Goal: Find specific page/section: Find specific page/section

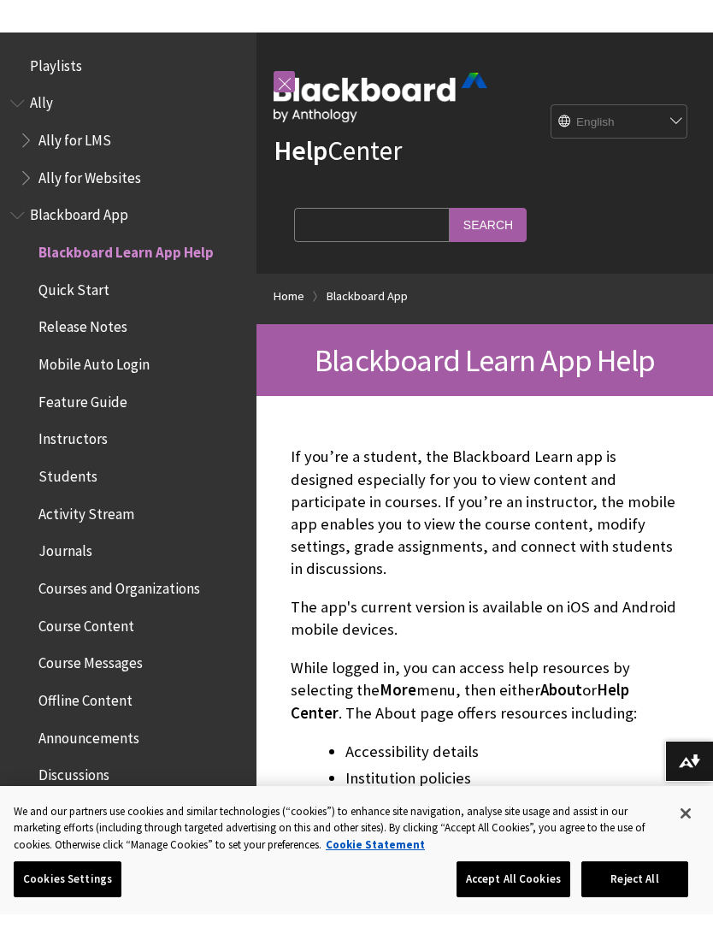
scroll to position [177, 0]
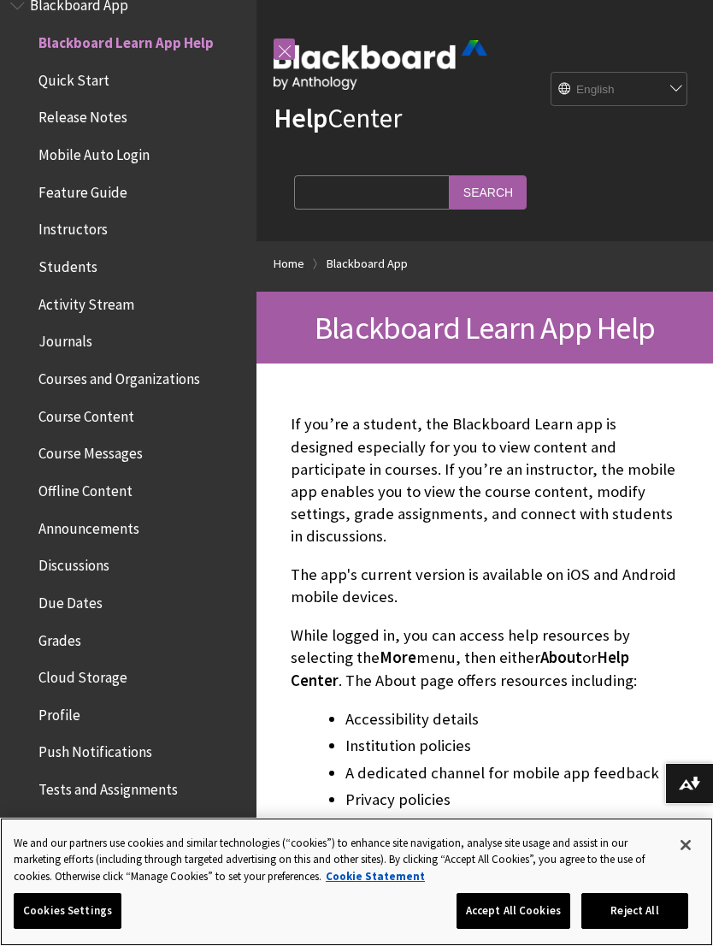
click at [512, 881] on button "Accept All Cookies" at bounding box center [514, 911] width 114 height 36
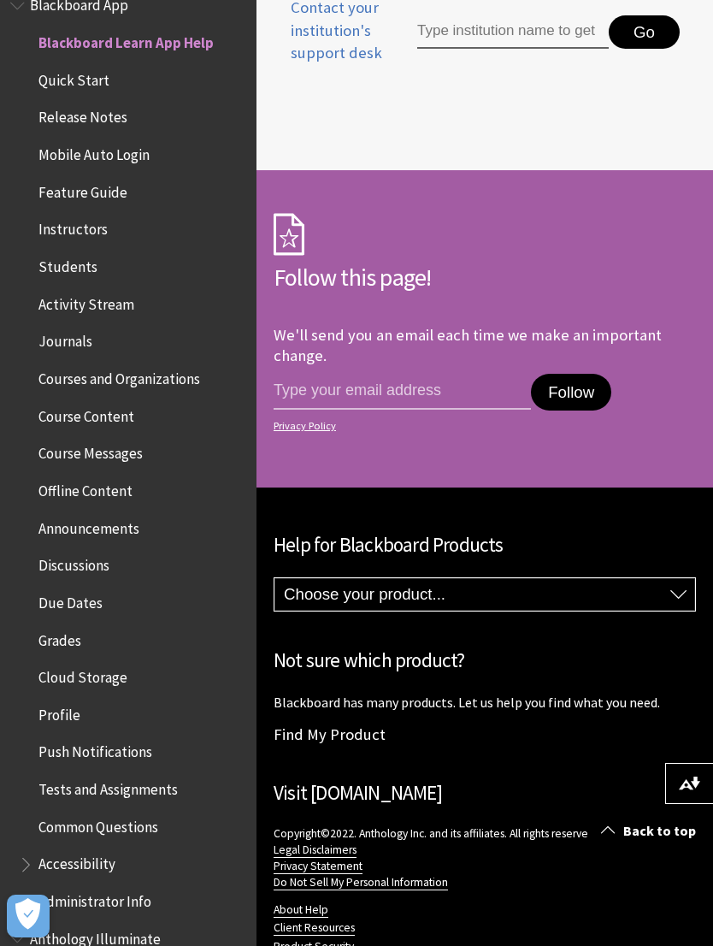
scroll to position [1562, 0]
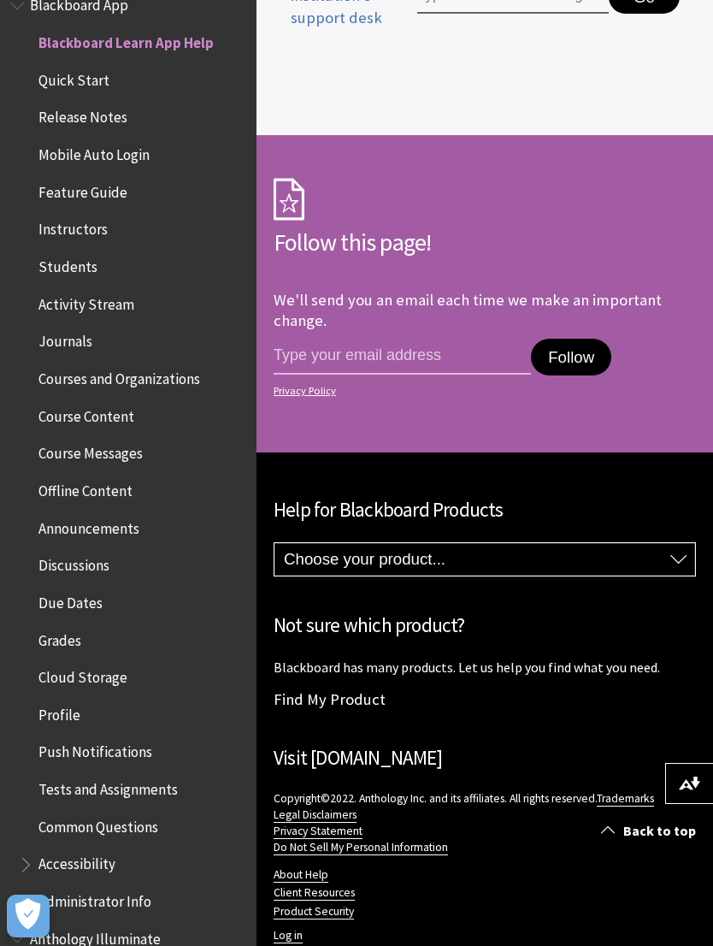
click at [293, 881] on link "Log in" at bounding box center [288, 935] width 29 height 15
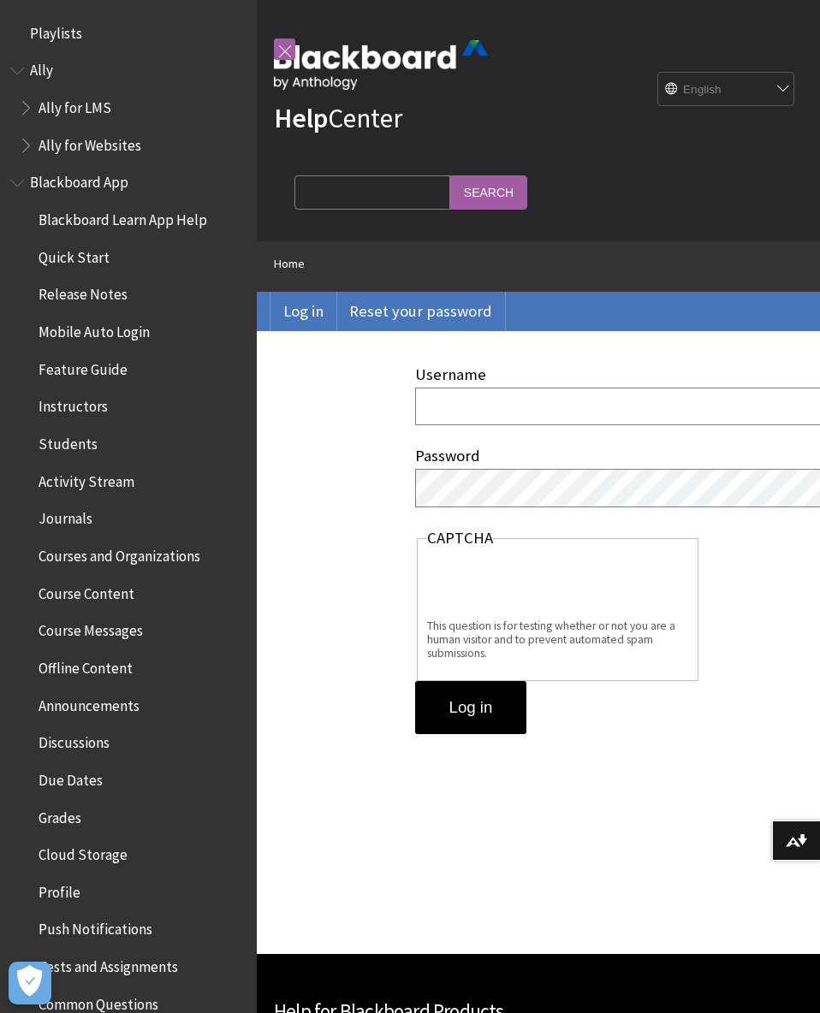
click at [713, 97] on select "English عربية Català Cymraeg Deutsch Español Suomi Français עברית Italiano 日本語 …" at bounding box center [726, 90] width 137 height 34
select select "/ar-sa/user/login"
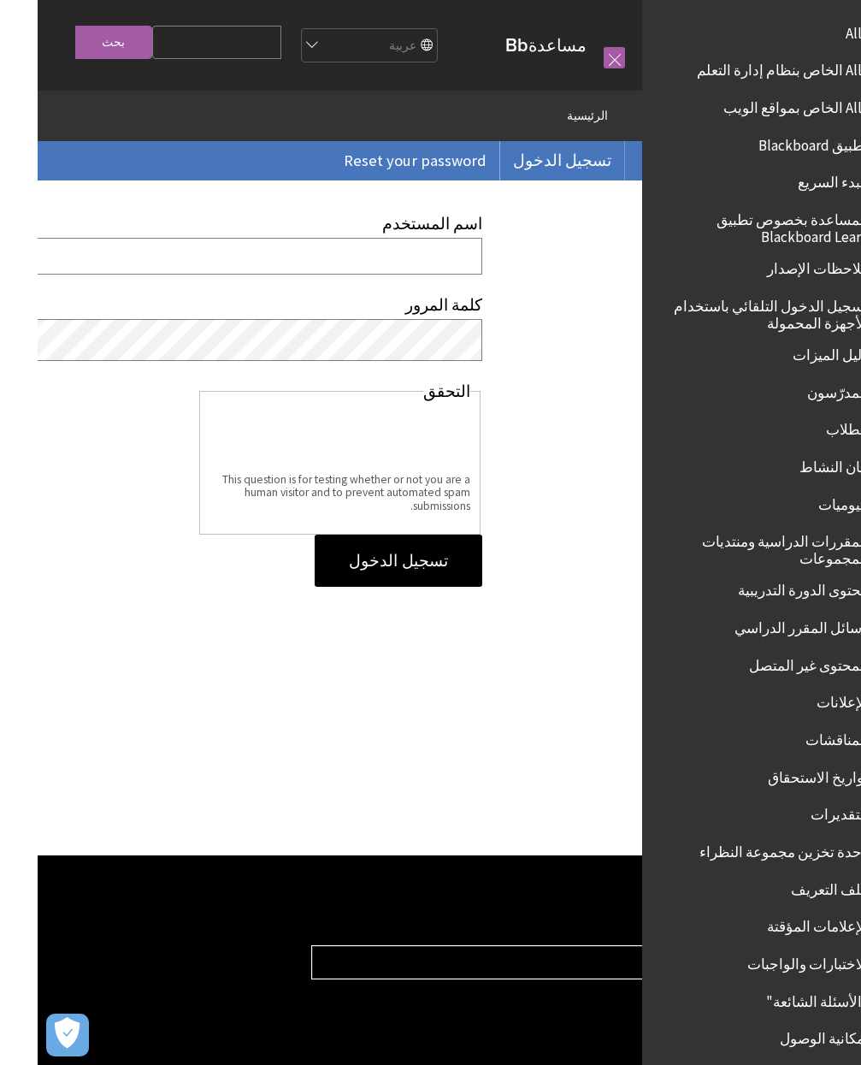
click at [318, 263] on input "اسم المستخدم" at bounding box center [146, 256] width 595 height 37
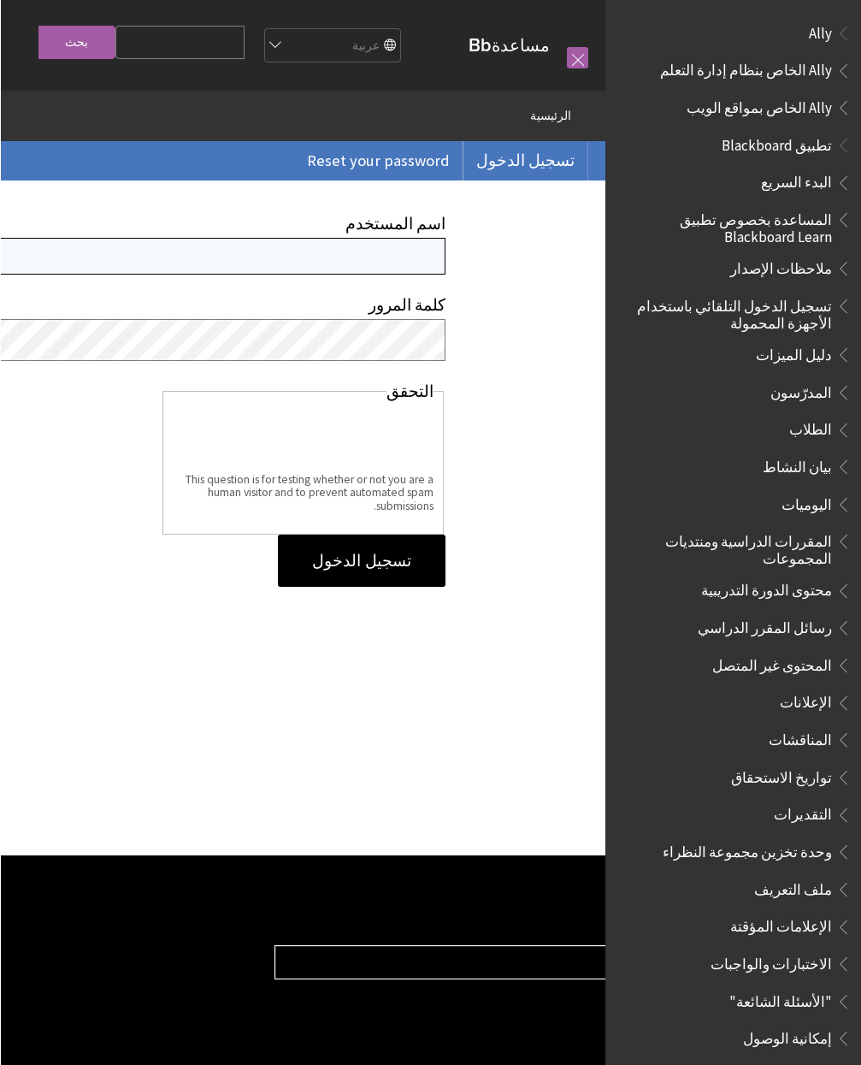
click at [327, 275] on input "اسم المستخدم" at bounding box center [146, 256] width 595 height 37
type input "461003050"
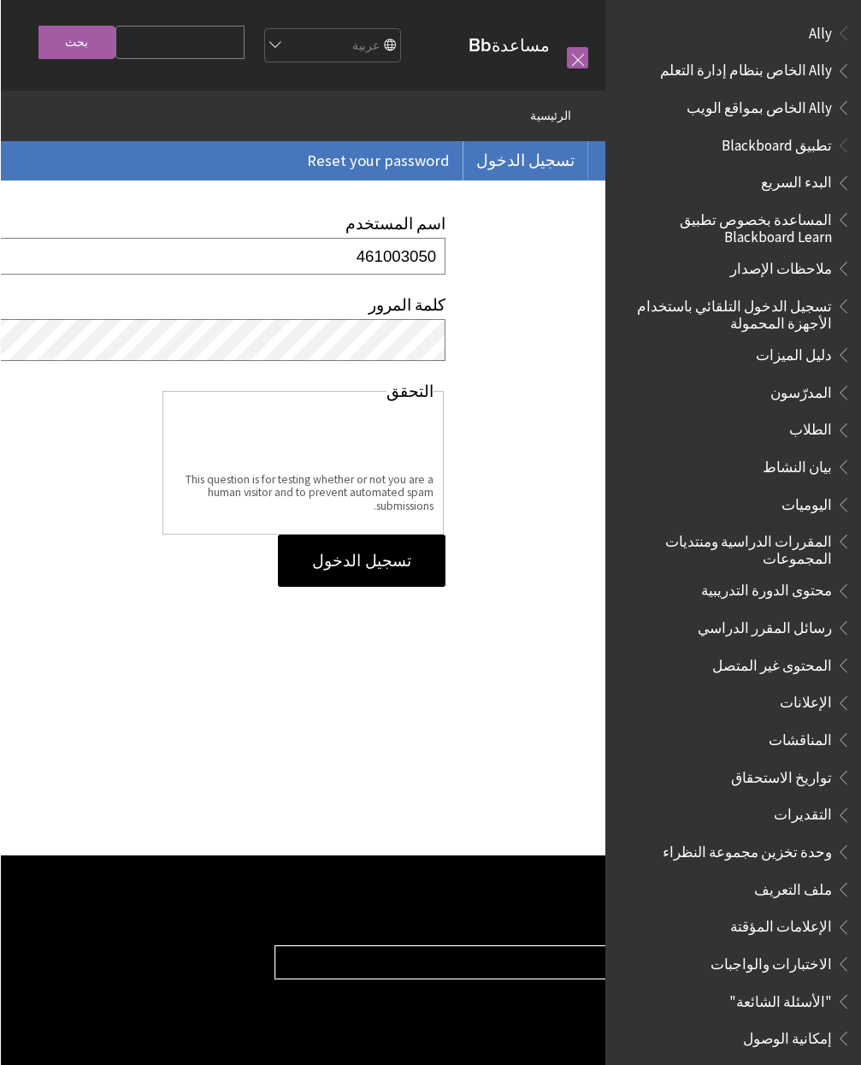
click at [361, 564] on input "تسجيل الدخول" at bounding box center [361, 561] width 168 height 53
